Goal: Information Seeking & Learning: Understand process/instructions

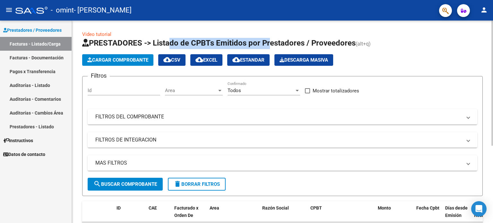
drag, startPoint x: 167, startPoint y: 41, endPoint x: 269, endPoint y: 51, distance: 102.3
click at [269, 51] on app-list-header "PRESTADORES -> Listado de CPBTs Emitidos por Prestadores / Proveedores (alt+q) …" at bounding box center [282, 117] width 401 height 158
click at [199, 31] on div "Video tutorial PRESTADORES -> Listado de CPBTs Emitidos por Prestadores / Prove…" at bounding box center [282, 177] width 401 height 293
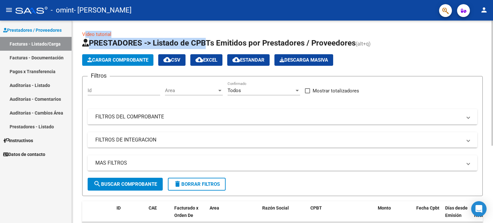
drag, startPoint x: 81, startPoint y: 28, endPoint x: 222, endPoint y: 31, distance: 140.7
click at [222, 31] on div "Video tutorial PRESTADORES -> Listado de CPBTs Emitidos por Prestadores / Prove…" at bounding box center [282, 182] width 421 height 323
click at [366, 36] on div "Video tutorial PRESTADORES -> Listado de CPBTs Emitidos por Prestadores / Prove…" at bounding box center [282, 177] width 401 height 293
drag, startPoint x: 81, startPoint y: 33, endPoint x: 257, endPoint y: 47, distance: 176.2
click at [257, 47] on div "Video tutorial PRESTADORES -> Listado de CPBTs Emitidos por Prestadores / Prove…" at bounding box center [282, 182] width 421 height 323
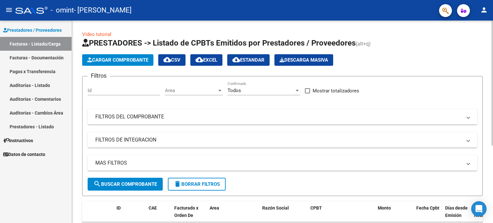
click at [375, 47] on h1 "PRESTADORES -> Listado de CPBTs Emitidos por Prestadores / Proveedores (alt+q)" at bounding box center [282, 43] width 401 height 11
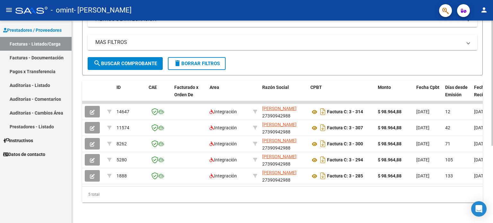
scroll to position [125, 0]
click at [487, 129] on div "Video tutorial PRESTADORES -> Listado de CPBTs Emitidos por Prestadores / Prove…" at bounding box center [283, 61] width 423 height 323
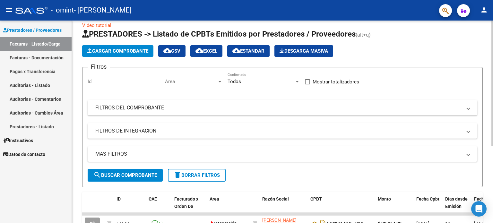
scroll to position [0, 0]
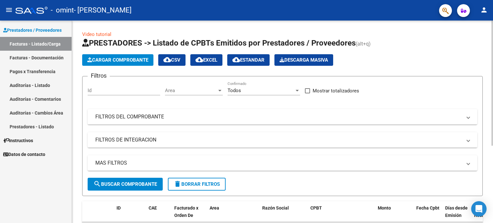
click at [493, 28] on div at bounding box center [493, 83] width 2 height 125
drag, startPoint x: 456, startPoint y: 47, endPoint x: 493, endPoint y: 47, distance: 37.3
click at [493, 47] on div "Video tutorial PRESTADORES -> Listado de CPBTs Emitidos por Prestadores / Prove…" at bounding box center [283, 182] width 423 height 323
click at [493, 8] on div "menu - omint - [PERSON_NAME] VAIANA person Prestadores / Proveedores Facturas -…" at bounding box center [246, 111] width 493 height 223
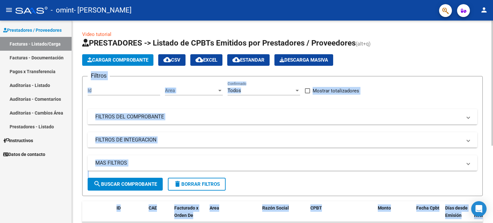
click at [452, 45] on h1 "PRESTADORES -> Listado de CPBTs Emitidos por Prestadores / Proveedores (alt+q)" at bounding box center [282, 43] width 401 height 11
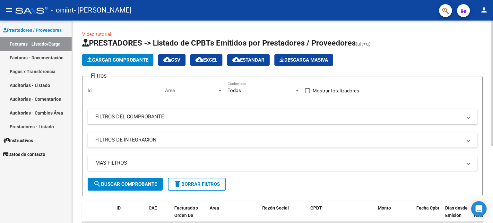
click at [493, 20] on div "menu - omint - [PERSON_NAME] VAIANA person Prestadores / Proveedores Facturas -…" at bounding box center [246, 111] width 493 height 223
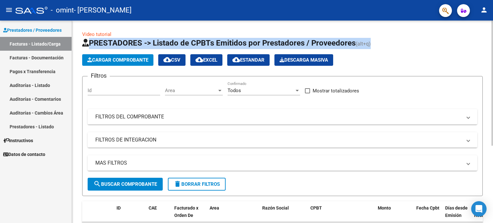
drag, startPoint x: 372, startPoint y: 47, endPoint x: 145, endPoint y: 34, distance: 227.4
click at [145, 34] on div "Video tutorial PRESTADORES -> Listado de CPBTs Emitidos por Prestadores / Prove…" at bounding box center [282, 177] width 401 height 293
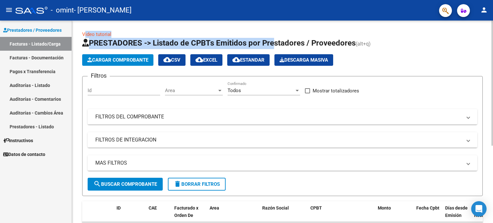
drag, startPoint x: 76, startPoint y: 30, endPoint x: 272, endPoint y: 42, distance: 195.9
click at [272, 42] on div "Video tutorial PRESTADORES -> Listado de CPBTs Emitidos por Prestadores / Prove…" at bounding box center [282, 182] width 421 height 323
click at [352, 31] on div "Video tutorial PRESTADORES -> Listado de CPBTs Emitidos por Prestadores / Prove…" at bounding box center [282, 177] width 401 height 293
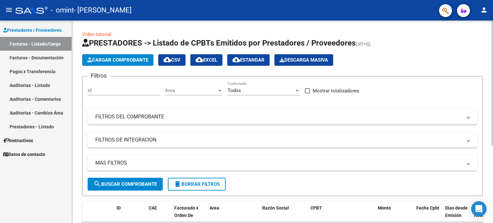
drag, startPoint x: 81, startPoint y: 34, endPoint x: 385, endPoint y: 33, distance: 304.4
click at [385, 33] on div "Video tutorial PRESTADORES -> Listado de CPBTs Emitidos por Prestadores / Prove…" at bounding box center [282, 182] width 421 height 323
click at [373, 49] on app-list-header "PRESTADORES -> Listado de CPBTs Emitidos por Prestadores / Proveedores (alt+q) …" at bounding box center [282, 117] width 401 height 158
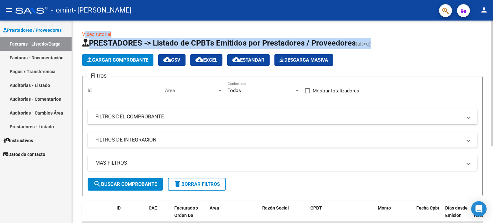
drag, startPoint x: 79, startPoint y: 31, endPoint x: 387, endPoint y: 35, distance: 308.3
click at [387, 35] on div "Video tutorial PRESTADORES -> Listado de CPBTs Emitidos por Prestadores / Prove…" at bounding box center [282, 182] width 421 height 323
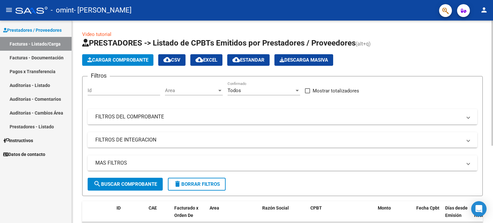
click at [390, 46] on h1 "PRESTADORES -> Listado de CPBTs Emitidos por Prestadores / Proveedores (alt+q)" at bounding box center [282, 43] width 401 height 11
